Goal: Information Seeking & Learning: Learn about a topic

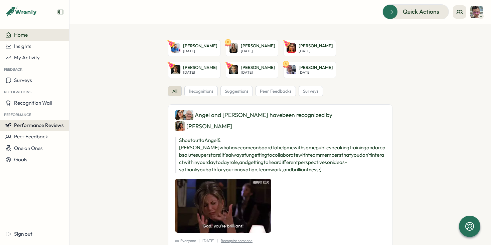
click at [46, 124] on span "Performance Reviews" at bounding box center [39, 125] width 50 height 6
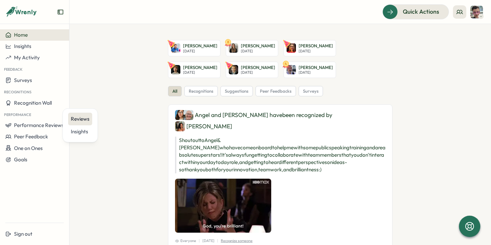
click at [80, 119] on div "Reviews" at bounding box center [80, 118] width 19 height 7
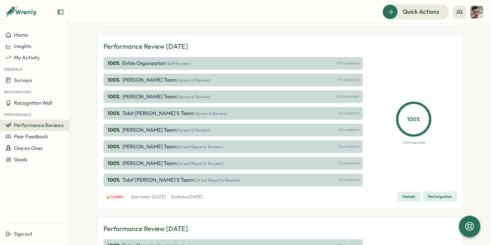
scroll to position [130, 0]
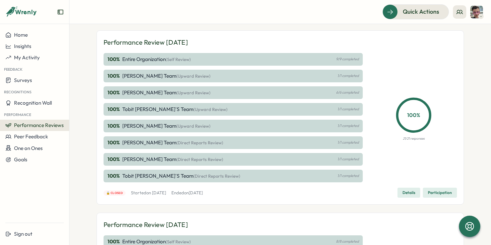
click at [409, 188] on div "Performance Review [DATE] 100 % Entire Organization (Self Review) 9/9 completed…" at bounding box center [279, 117] width 353 height 161
click at [410, 193] on span "Details" at bounding box center [408, 192] width 13 height 9
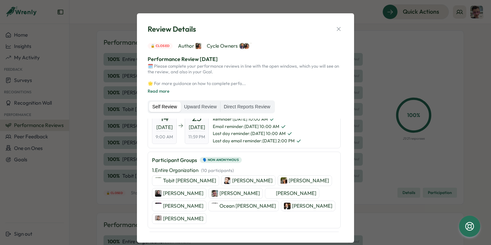
scroll to position [0, 0]
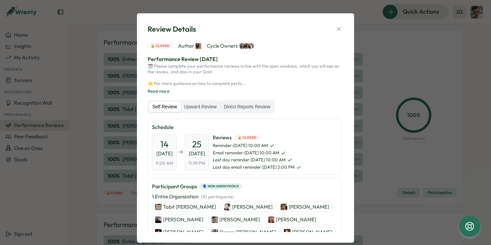
click at [219, 220] on p "[PERSON_NAME]" at bounding box center [239, 219] width 40 height 7
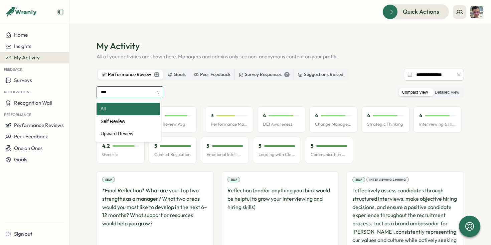
click at [155, 92] on input "***" at bounding box center [129, 92] width 67 height 12
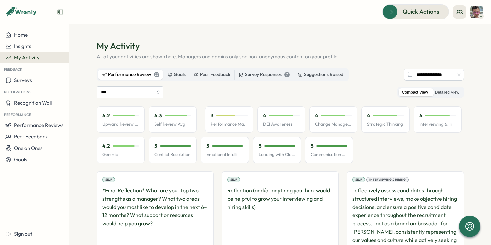
click at [458, 72] on button "button" at bounding box center [458, 74] width 7 height 7
